Goal: Information Seeking & Learning: Compare options

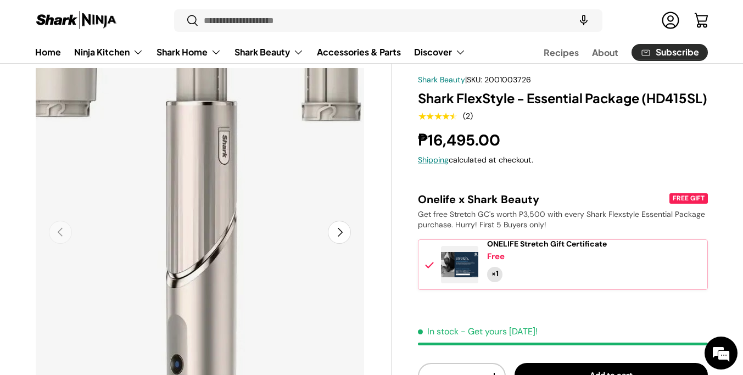
scroll to position [43, 0]
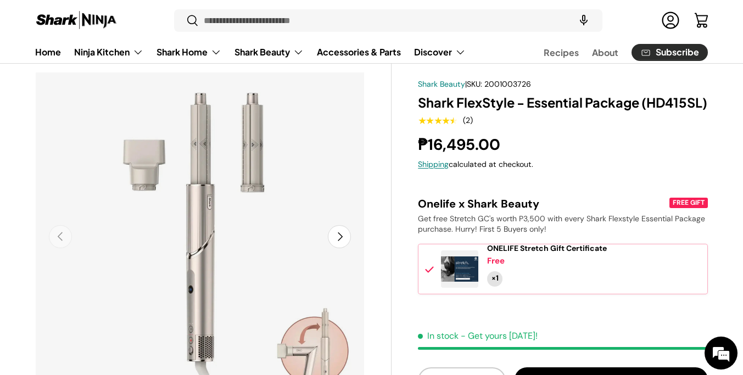
click at [343, 237] on button "Next" at bounding box center [339, 236] width 23 height 23
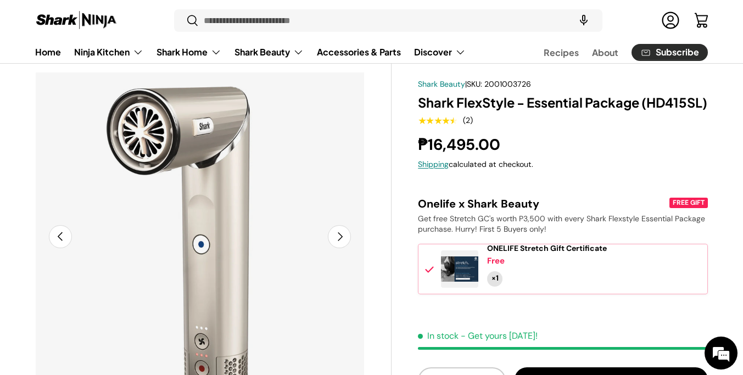
click at [343, 237] on button "Next" at bounding box center [339, 236] width 23 height 23
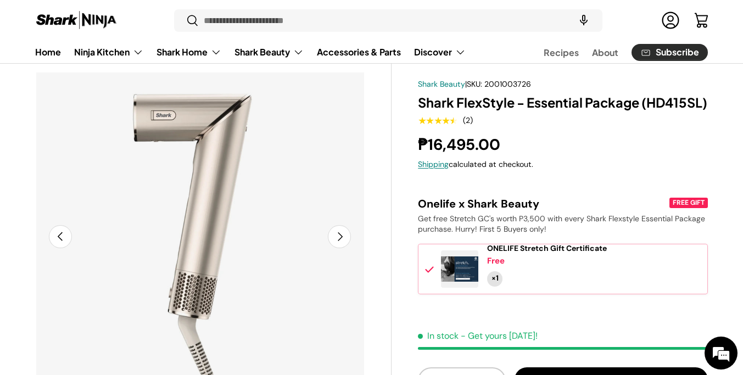
click at [343, 237] on button "Next" at bounding box center [339, 236] width 23 height 23
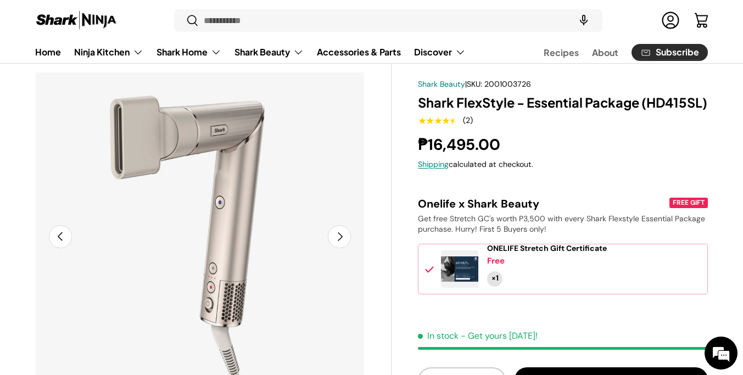
click at [343, 237] on button "Next" at bounding box center [339, 236] width 23 height 23
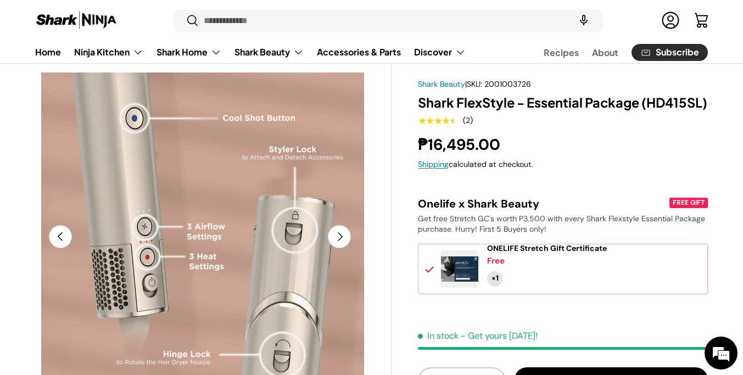
scroll to position [0, 1341]
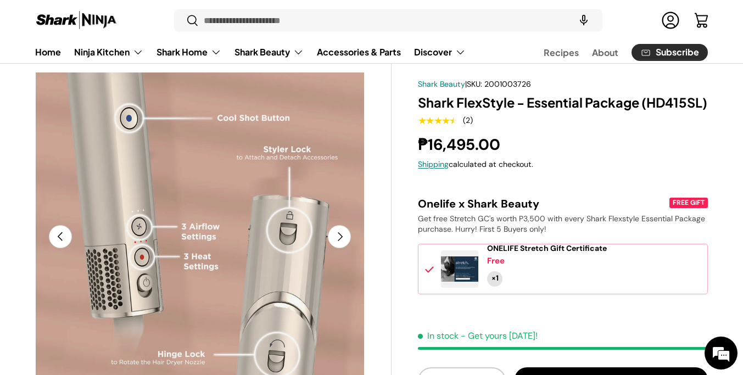
click at [343, 237] on button "Next" at bounding box center [339, 236] width 23 height 23
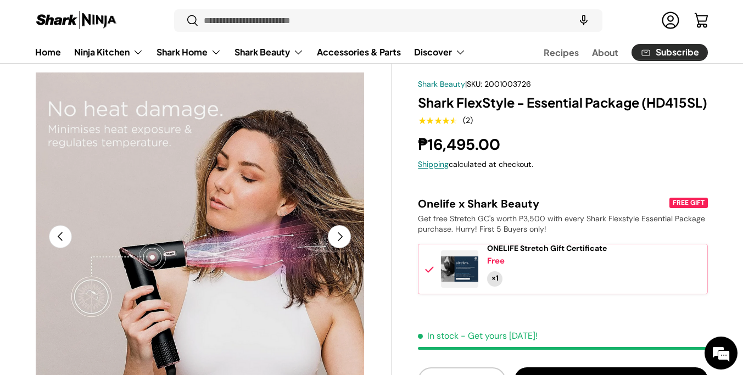
click at [343, 237] on button "Next" at bounding box center [339, 236] width 23 height 23
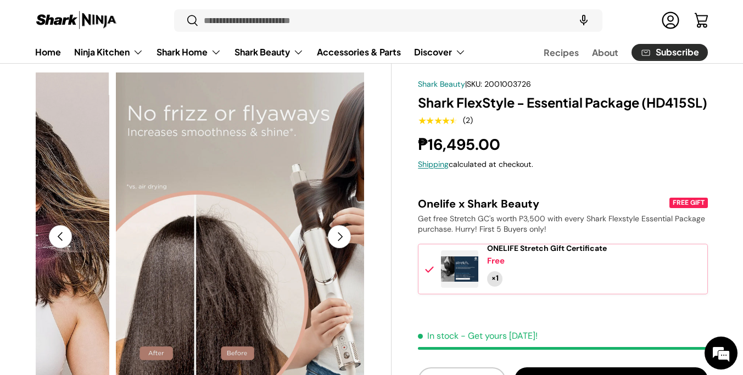
scroll to position [0, 68]
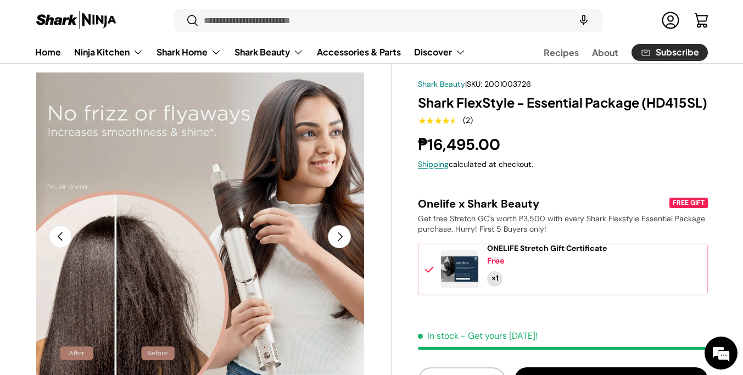
click at [343, 237] on button "Next" at bounding box center [339, 236] width 23 height 23
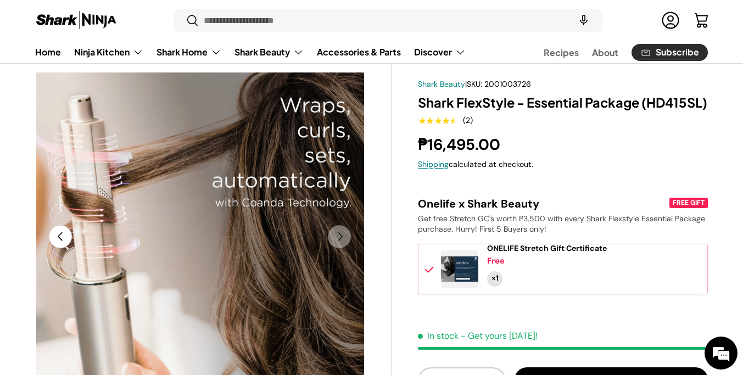
scroll to position [0, 0]
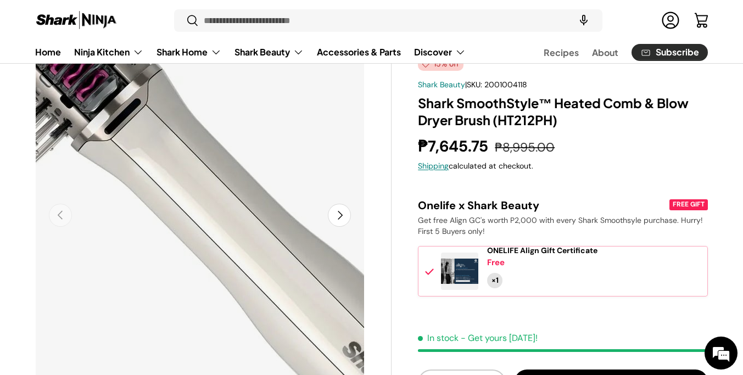
scroll to position [65, 0]
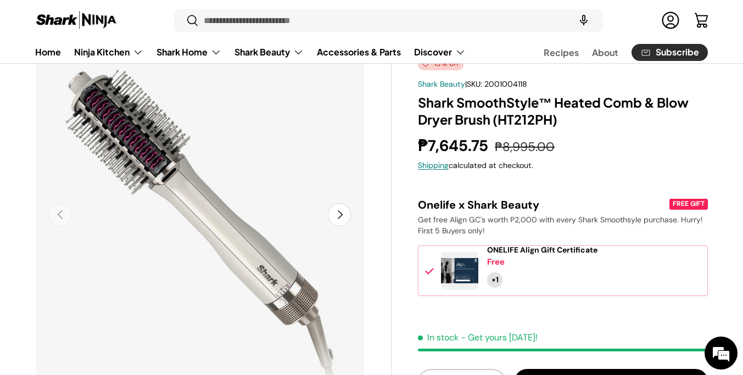
click at [345, 216] on button "Next" at bounding box center [339, 214] width 23 height 23
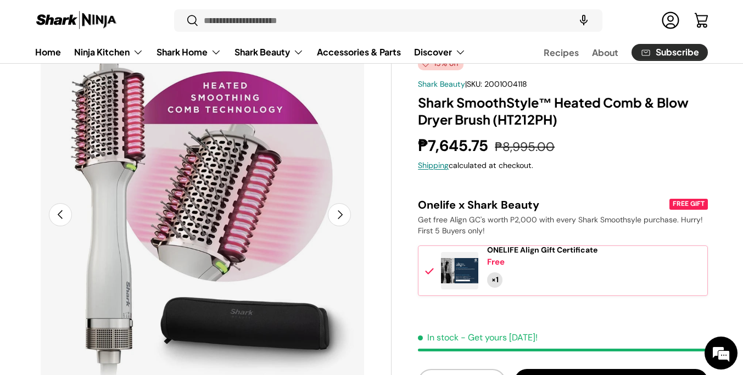
scroll to position [0, 335]
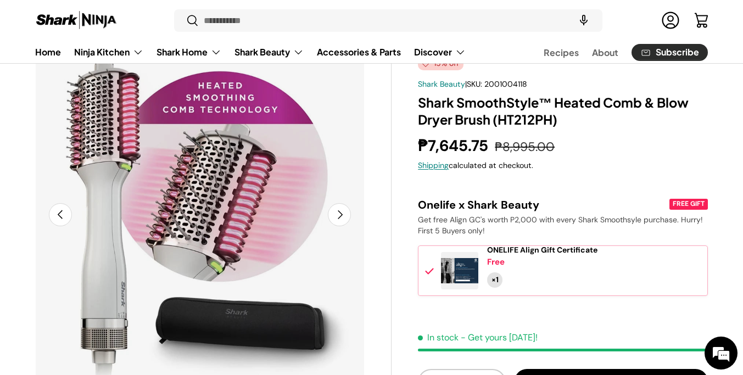
click at [338, 210] on button "Next" at bounding box center [339, 214] width 23 height 23
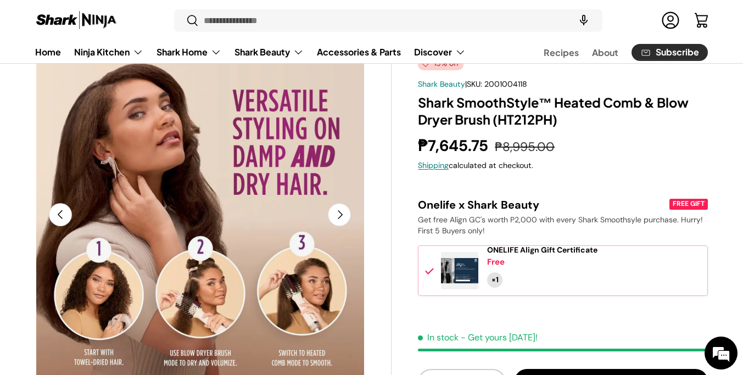
click at [338, 210] on button "Next" at bounding box center [339, 214] width 23 height 23
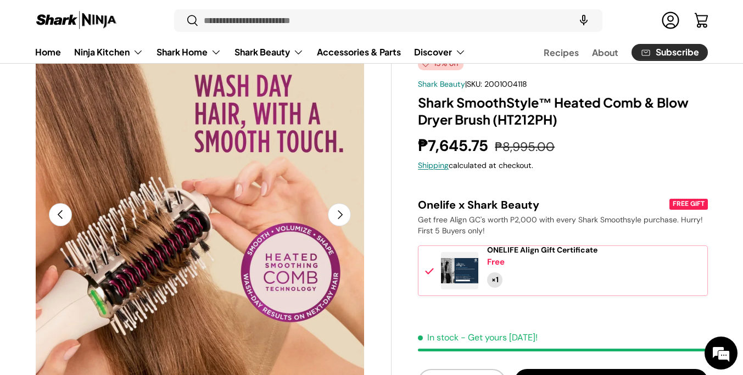
click at [338, 210] on button "Next" at bounding box center [339, 214] width 23 height 23
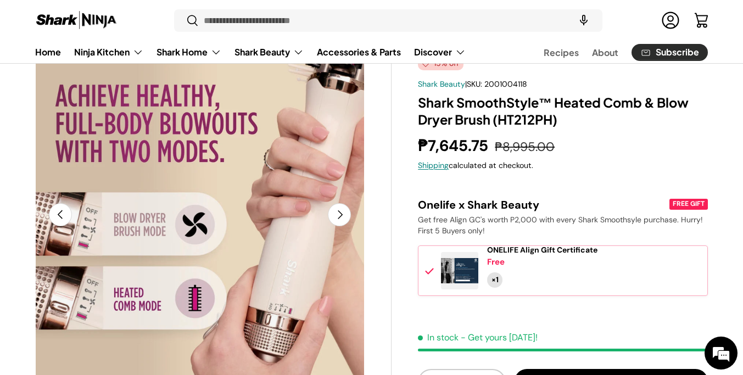
click at [338, 210] on button "Next" at bounding box center [339, 214] width 23 height 23
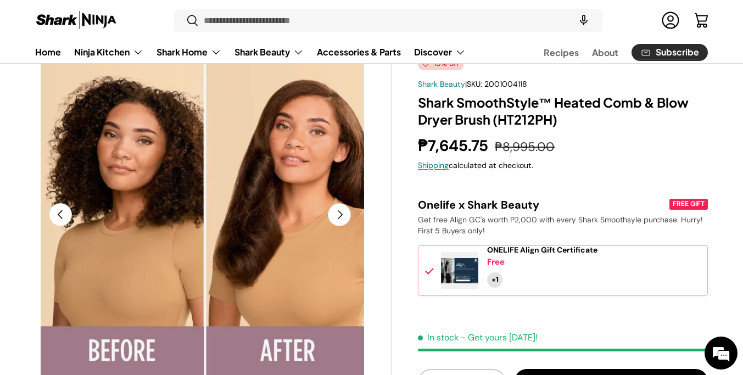
scroll to position [0, 1676]
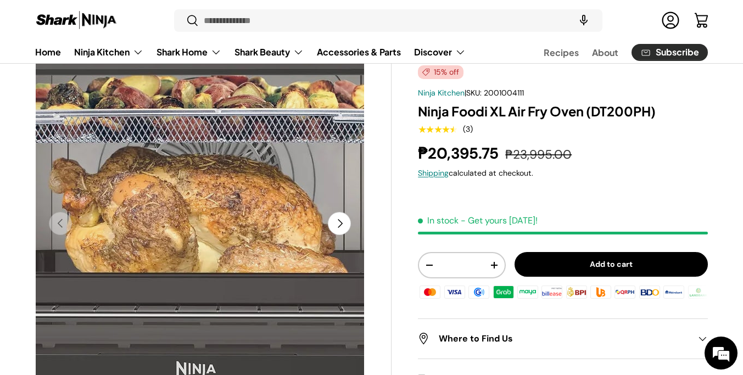
scroll to position [58, 0]
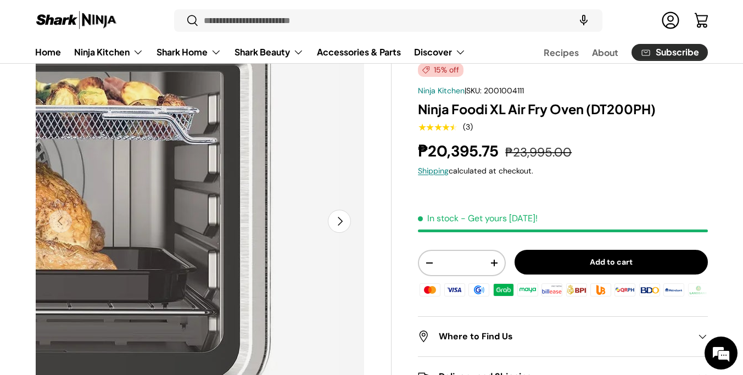
click at [353, 221] on img "Gallery Viewer" at bounding box center [200, 222] width 330 height 330
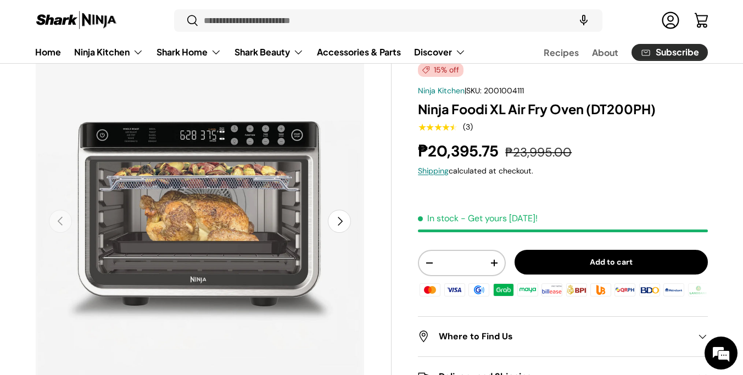
click at [341, 222] on button "Next" at bounding box center [339, 221] width 23 height 23
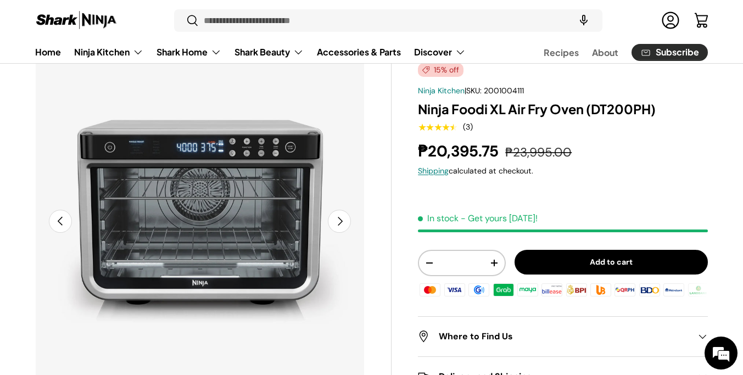
click at [341, 222] on button "Next" at bounding box center [339, 221] width 23 height 23
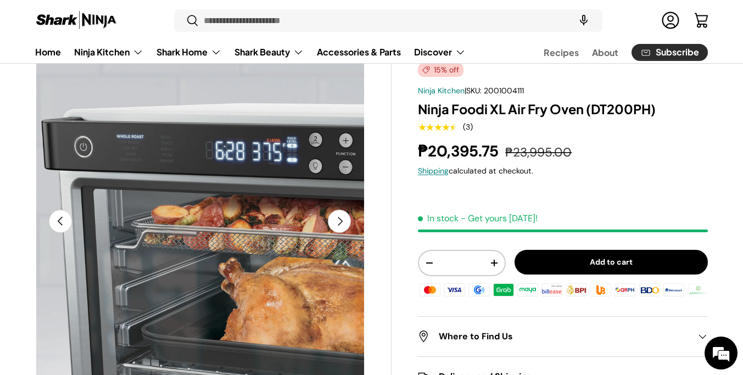
click at [341, 222] on button "Next" at bounding box center [339, 221] width 23 height 23
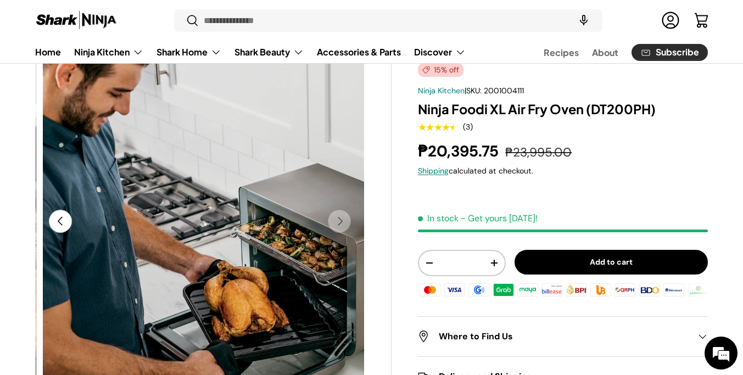
scroll to position [0, 1005]
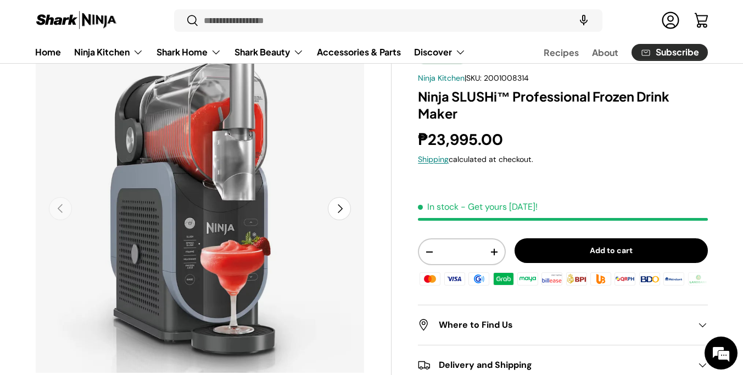
scroll to position [67, 0]
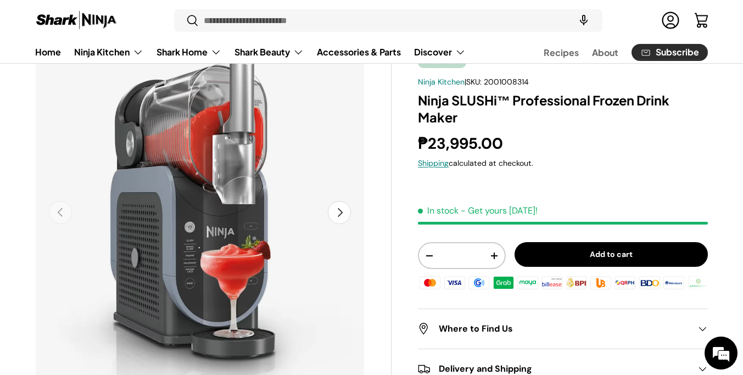
click at [345, 211] on button "Next" at bounding box center [339, 212] width 23 height 23
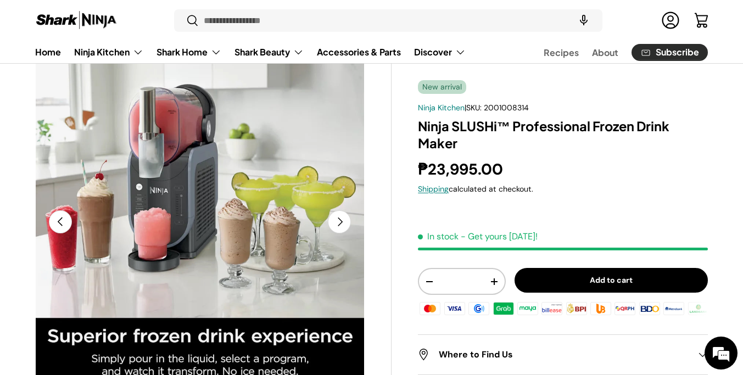
scroll to position [1, 0]
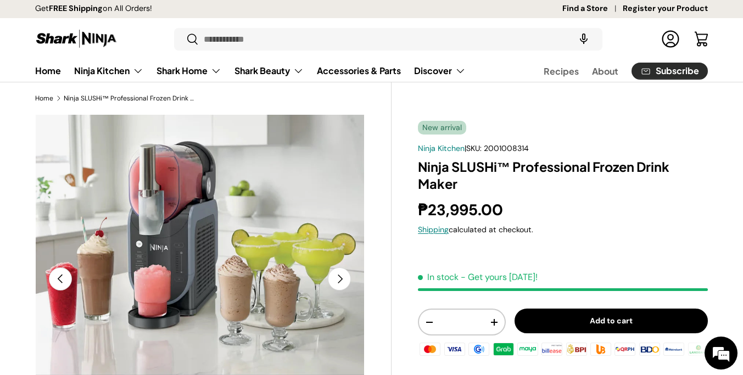
click at [337, 281] on button "Next" at bounding box center [339, 278] width 23 height 23
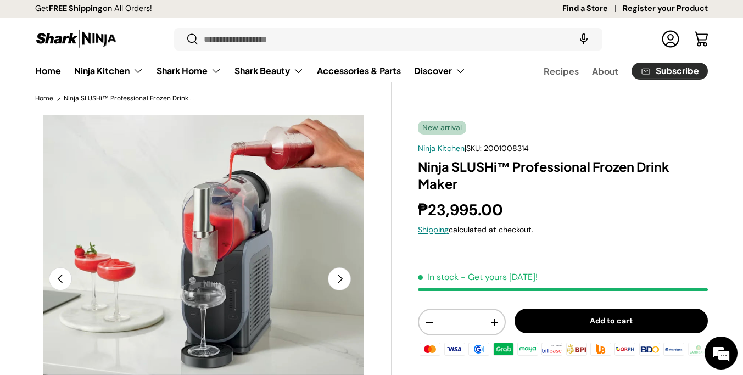
scroll to position [0, 670]
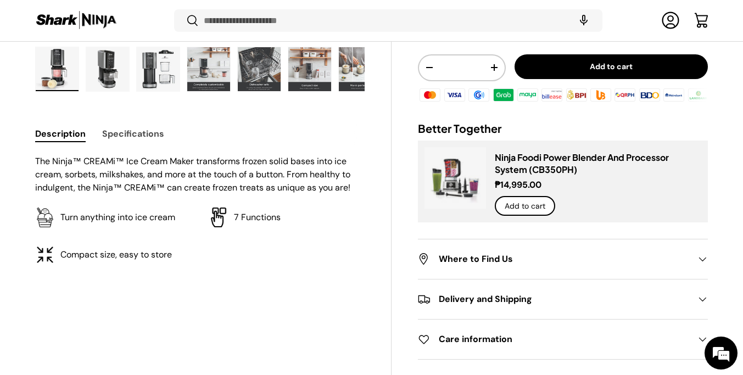
scroll to position [481, 0]
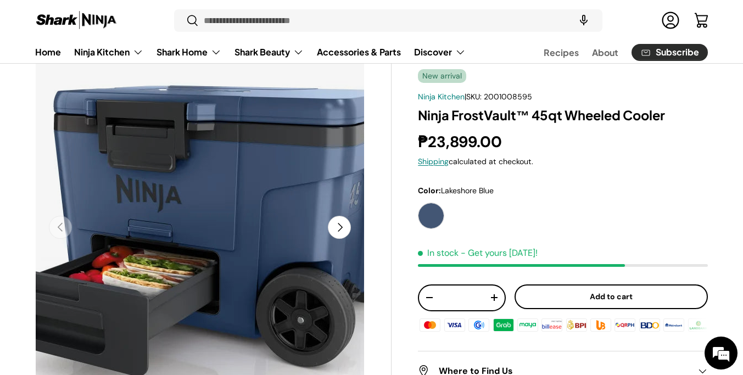
scroll to position [59, 0]
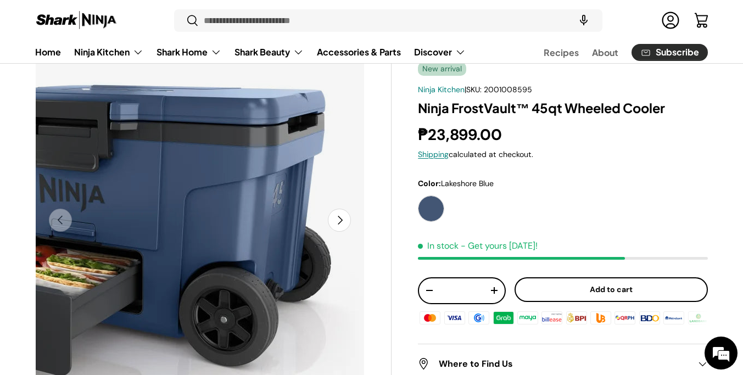
click at [353, 206] on img "Gallery Viewer" at bounding box center [200, 220] width 330 height 330
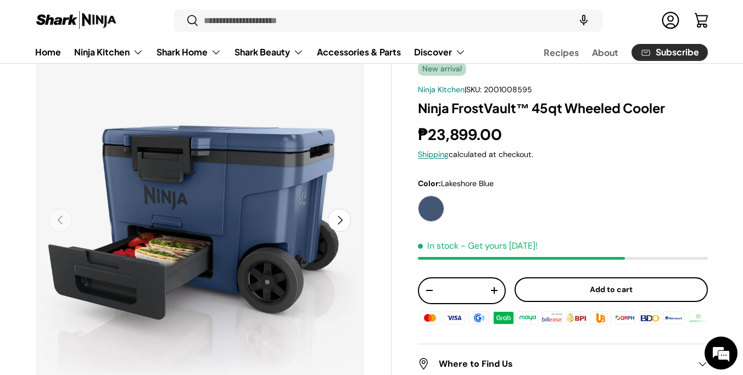
click at [342, 219] on button "Next" at bounding box center [339, 220] width 23 height 23
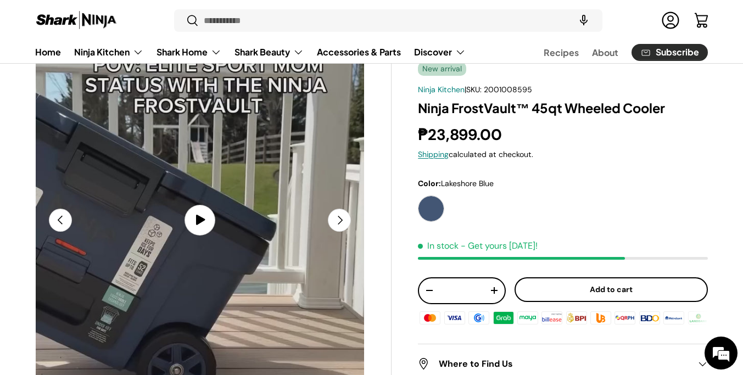
click at [342, 219] on button "Next" at bounding box center [339, 220] width 23 height 23
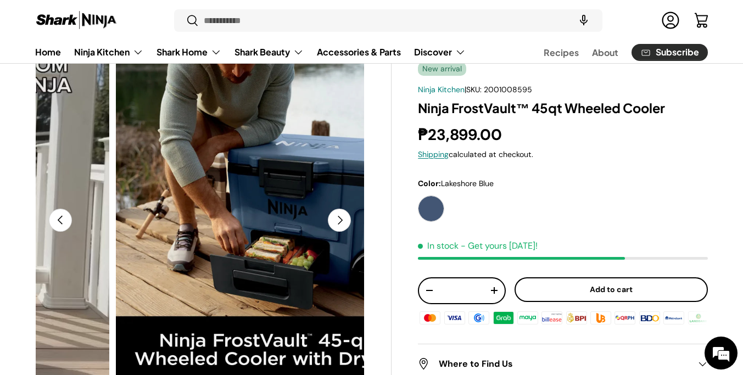
click at [342, 219] on button "Next" at bounding box center [339, 220] width 23 height 23
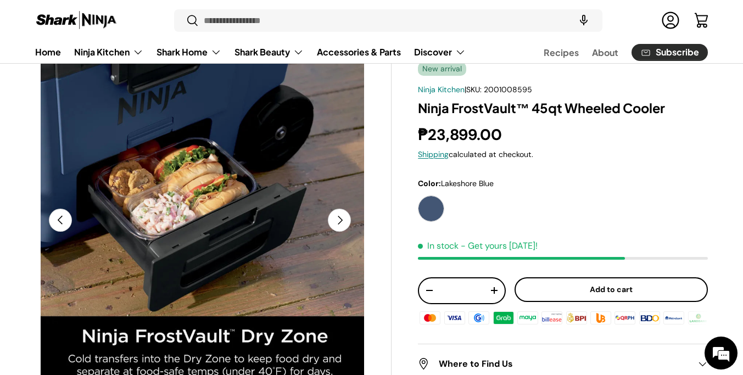
click at [342, 219] on button "Next" at bounding box center [339, 220] width 23 height 23
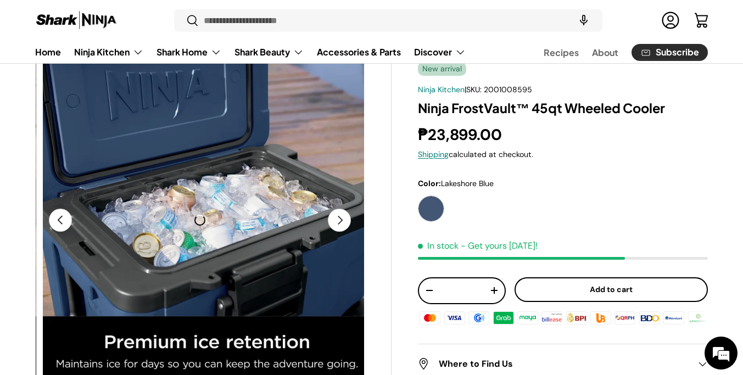
scroll to position [0, 1341]
